Goal: Task Accomplishment & Management: Use online tool/utility

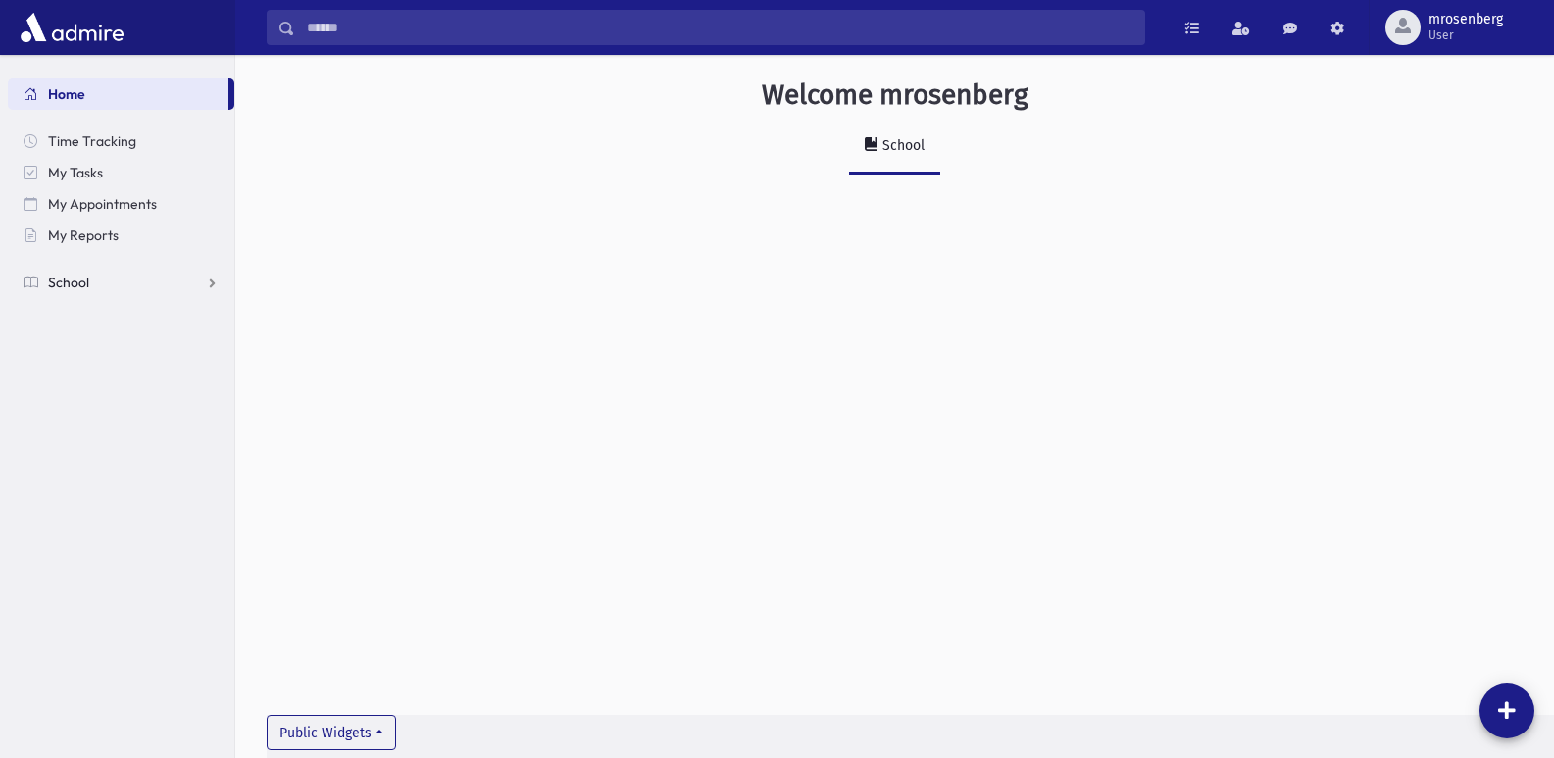
click at [69, 287] on span "School" at bounding box center [68, 283] width 41 height 18
click at [85, 342] on span "Attendance" at bounding box center [95, 345] width 73 height 18
click at [89, 381] on span "Entry" at bounding box center [91, 377] width 33 height 18
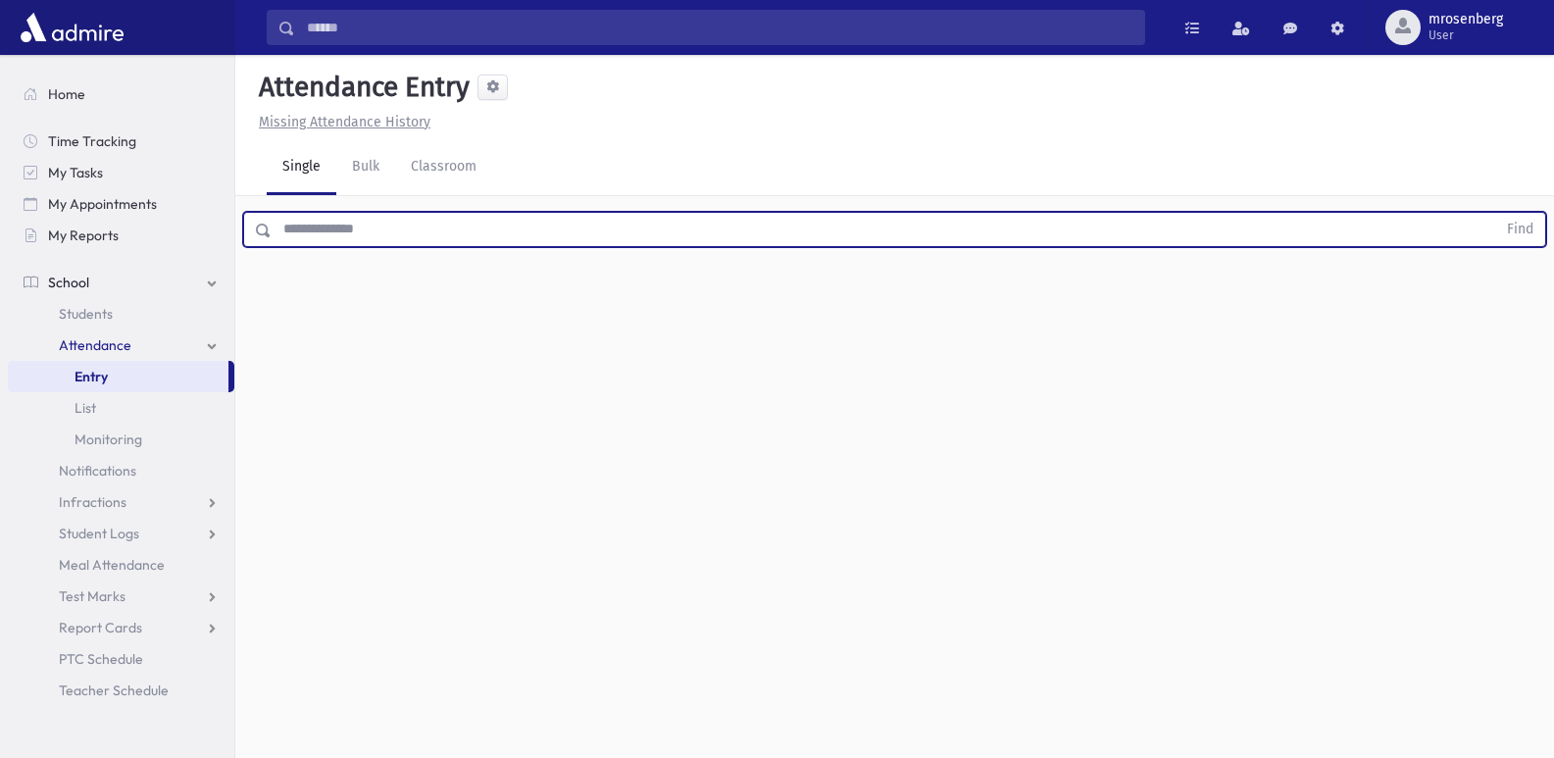
click at [352, 224] on input "text" at bounding box center [884, 229] width 1225 height 35
type input "****"
click at [1495, 213] on button "Find" at bounding box center [1520, 229] width 50 height 33
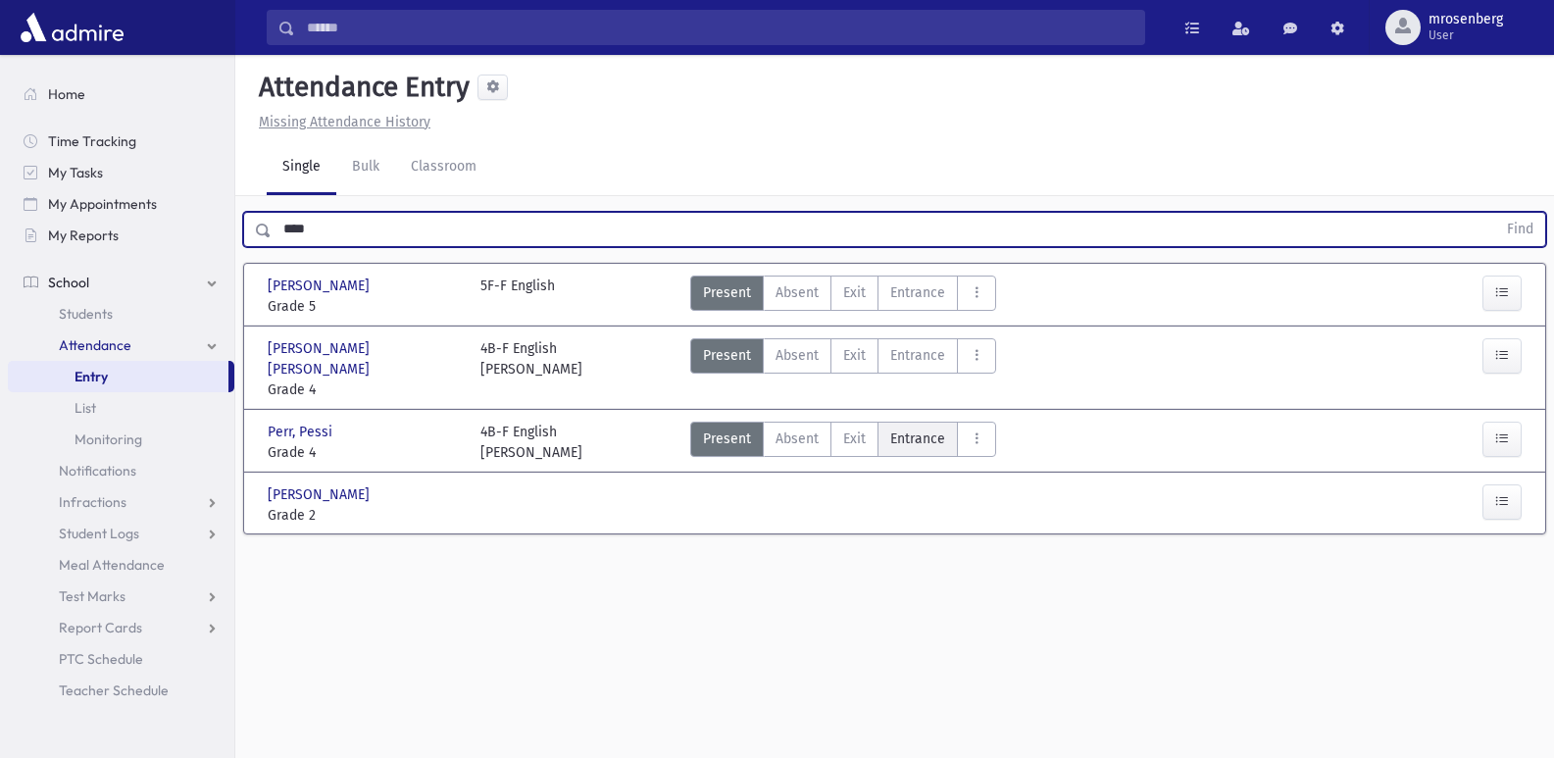
click at [896, 428] on span "Entrance" at bounding box center [917, 438] width 55 height 21
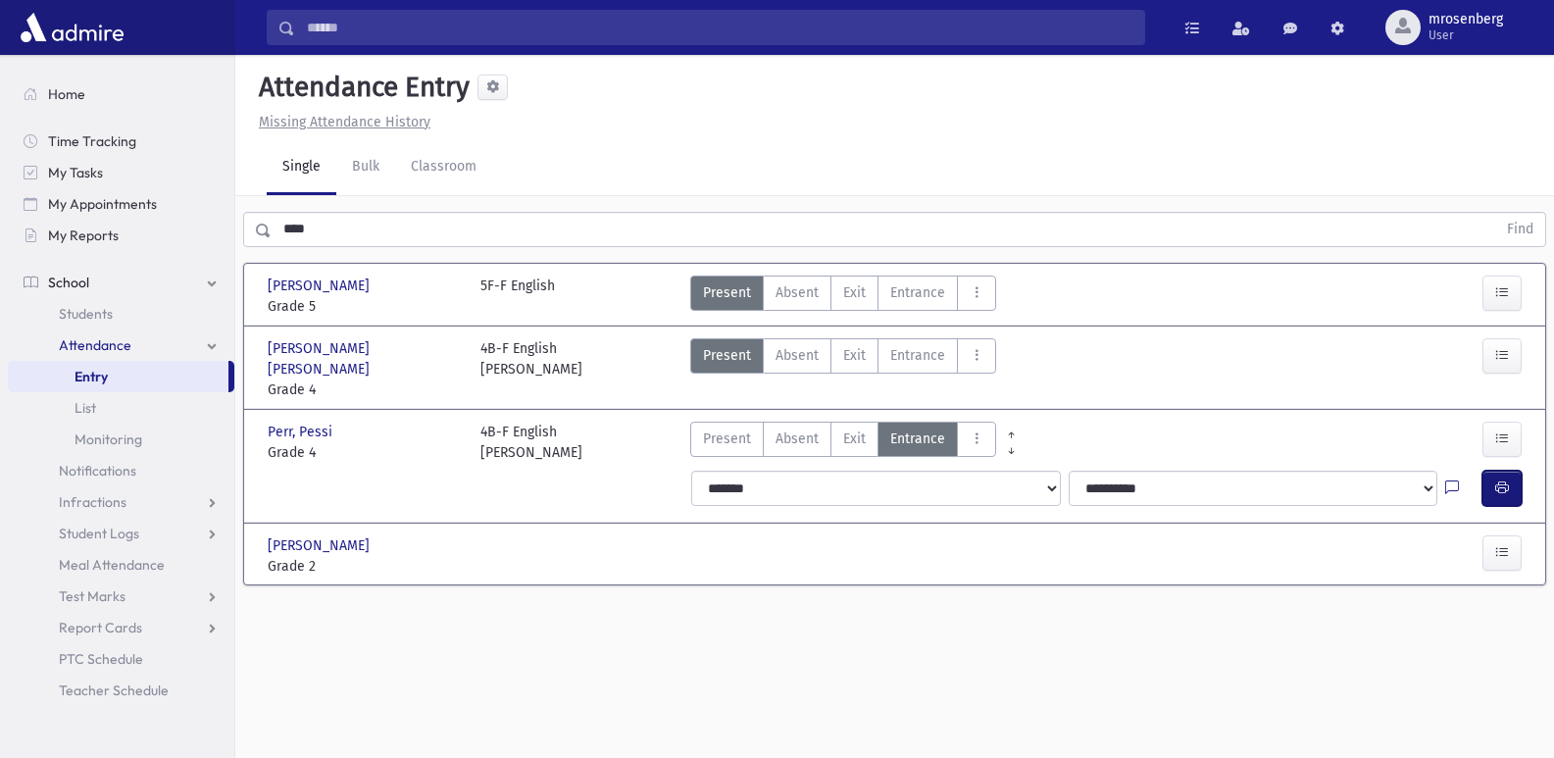
click at [1507, 478] on button "button" at bounding box center [1502, 488] width 39 height 35
